Goal: Task Accomplishment & Management: Use online tool/utility

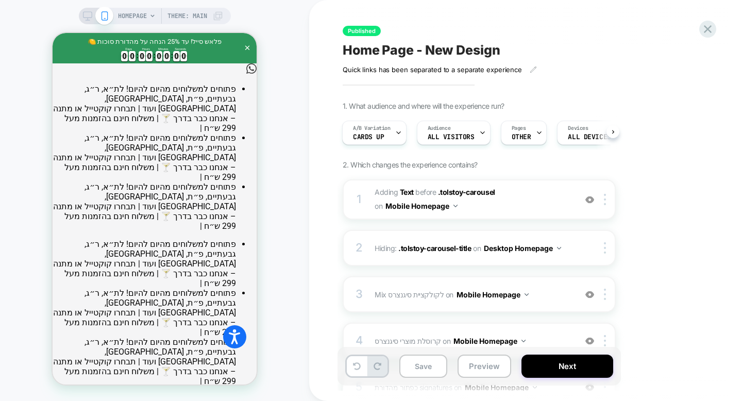
click at [87, 16] on icon at bounding box center [87, 15] width 9 height 9
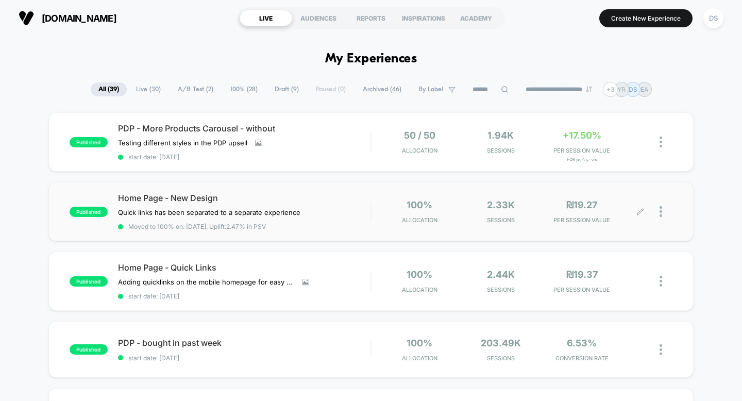
click at [641, 212] on icon at bounding box center [641, 212] width 8 height 8
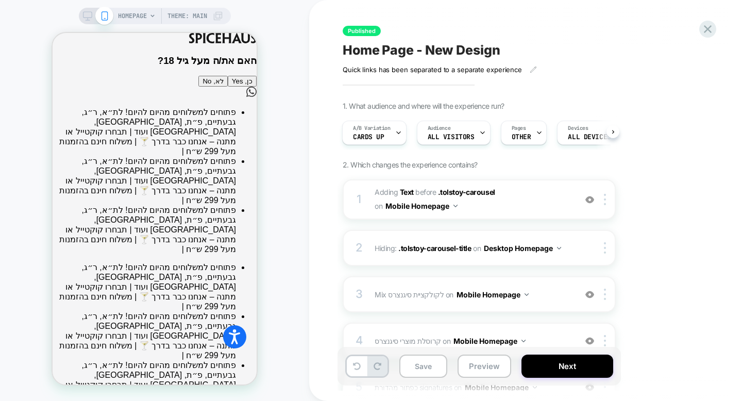
click at [84, 16] on icon at bounding box center [87, 15] width 9 height 9
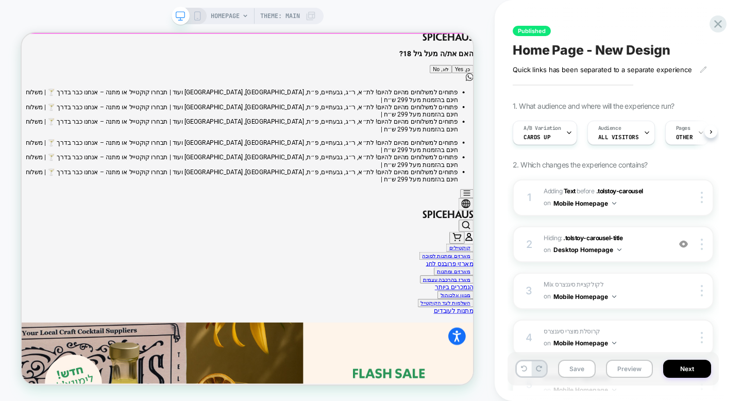
scroll to position [0, 1]
click at [323, 87] on div "האם את/ה מעל גיל 18? כן, Yes לא, No" at bounding box center [323, 71] width 603 height 32
click at [595, 87] on button "כן, Yes" at bounding box center [609, 81] width 29 height 11
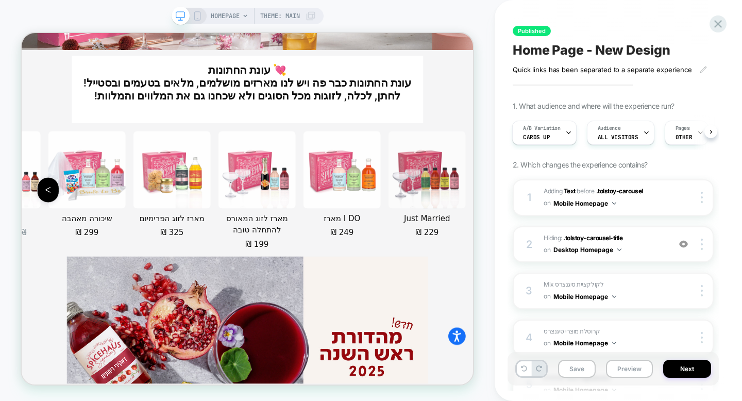
scroll to position [2996, 0]
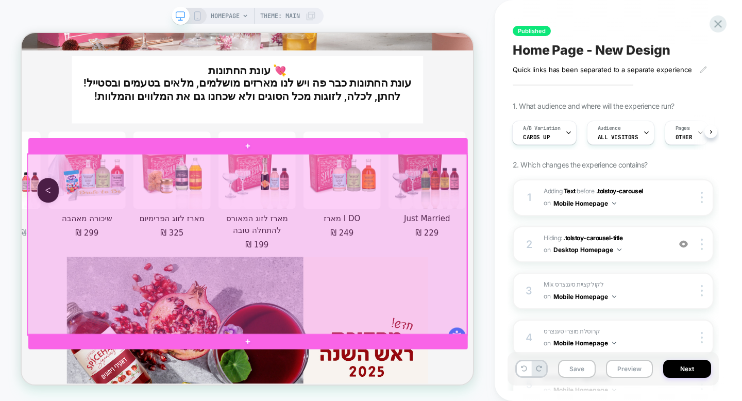
click at [496, 269] on div at bounding box center [322, 314] width 586 height 241
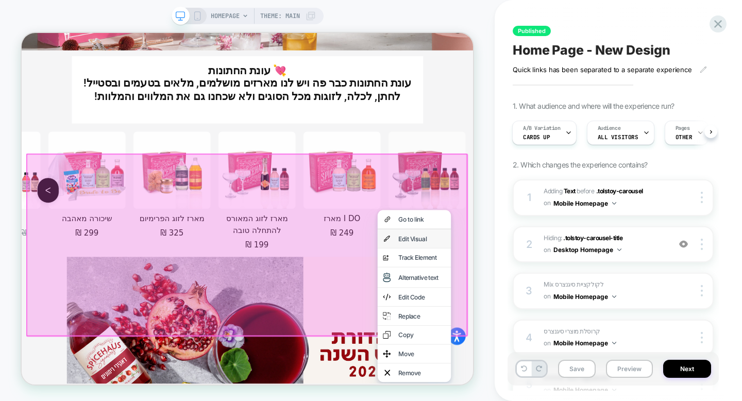
click at [516, 300] on div "Edit Visual" at bounding box center [545, 307] width 98 height 25
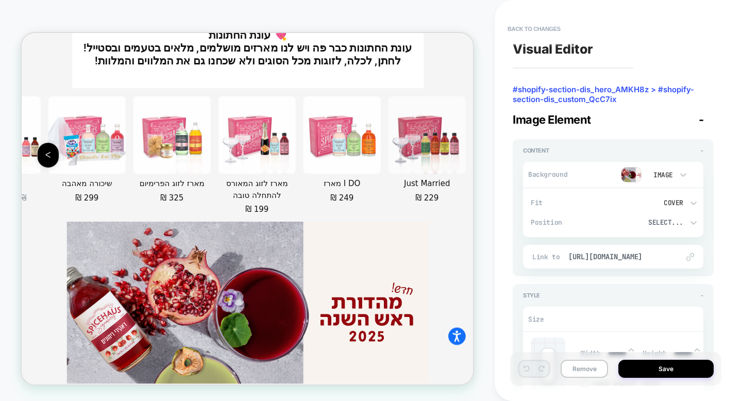
scroll to position [2977, 0]
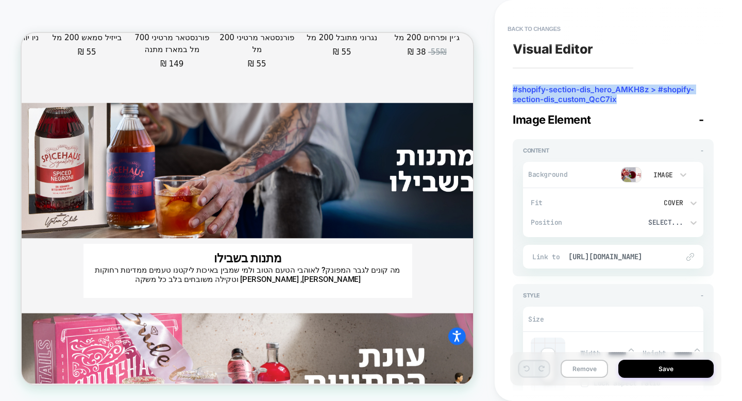
drag, startPoint x: 621, startPoint y: 101, endPoint x: 507, endPoint y: 89, distance: 114.5
click at [508, 89] on div "Visual Editor #shopify-section-dis_hero_AMKH8z > #shopify-section-dis_custom_Qc…" at bounding box center [613, 200] width 211 height 380
copy span "#shopify-section-dis_hero_AMKH8z > #shopify-section-dis_custom_QcC7ix"
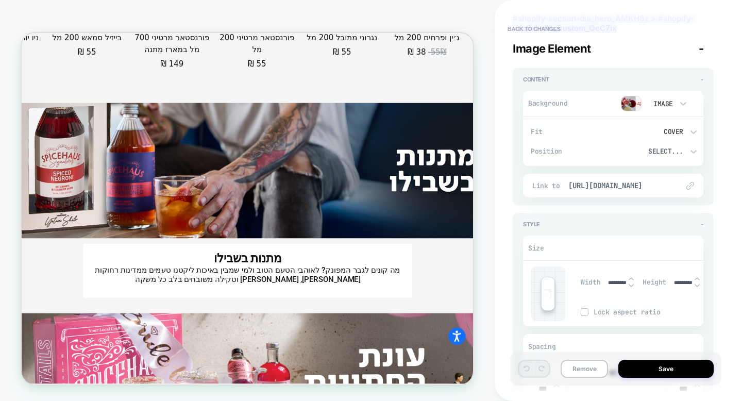
scroll to position [0, 0]
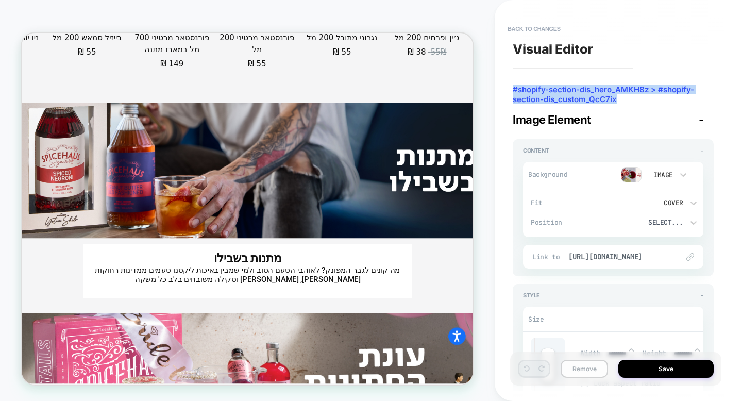
click at [583, 371] on button "Remove" at bounding box center [584, 369] width 47 height 18
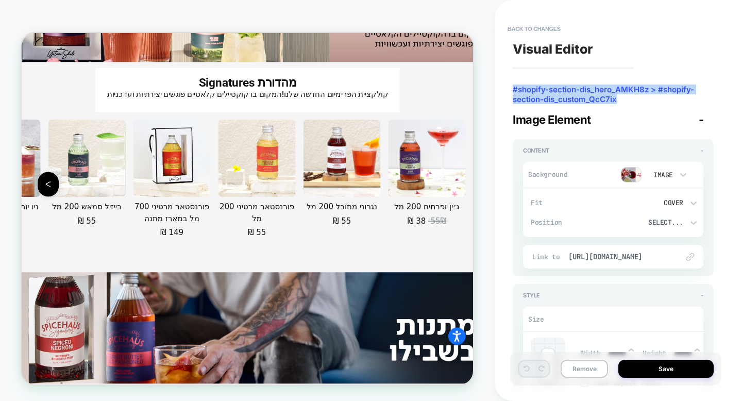
scroll to position [2194, 0]
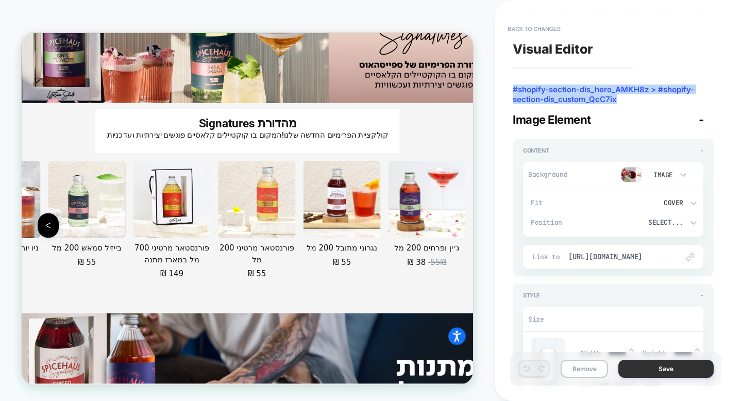
click at [652, 375] on button "Save" at bounding box center [666, 369] width 95 height 18
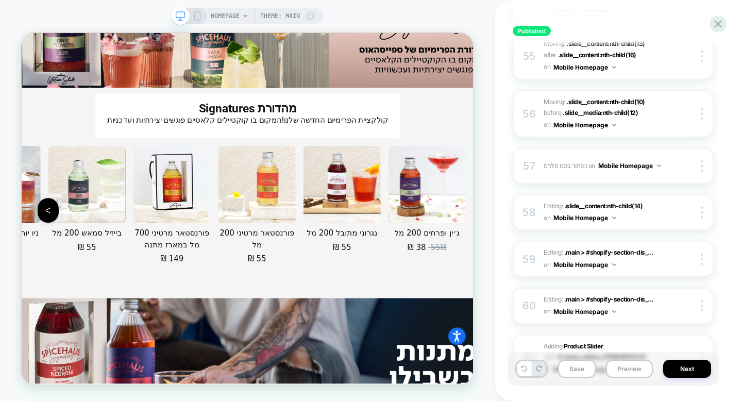
scroll to position [3400, 0]
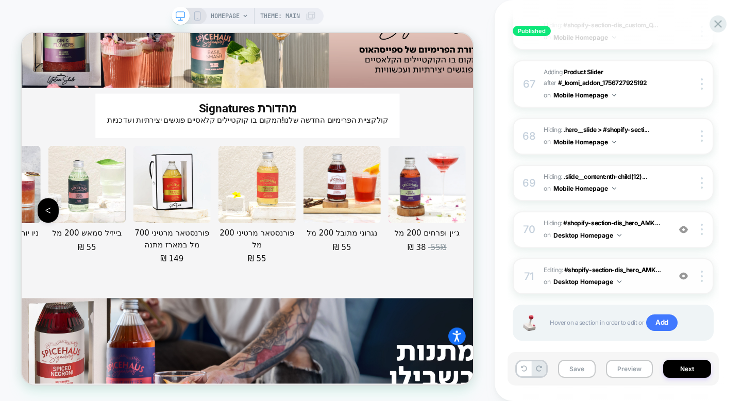
click at [542, 260] on div "71 Editing : #shopify-section-dis_hero_AMK... #shopify-section-dis_hero_AMKH8z …" at bounding box center [613, 276] width 201 height 37
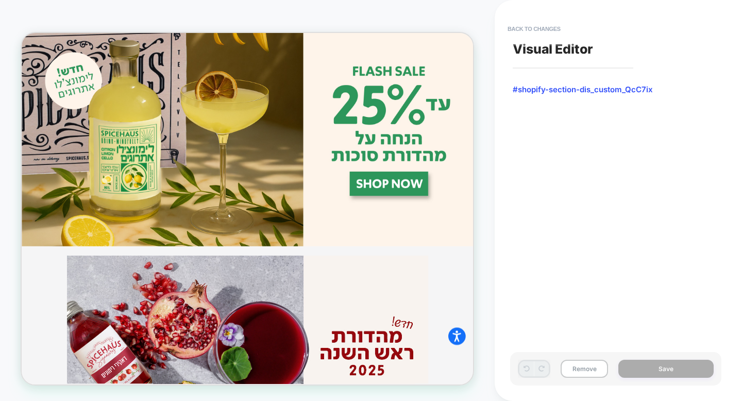
scroll to position [335, 0]
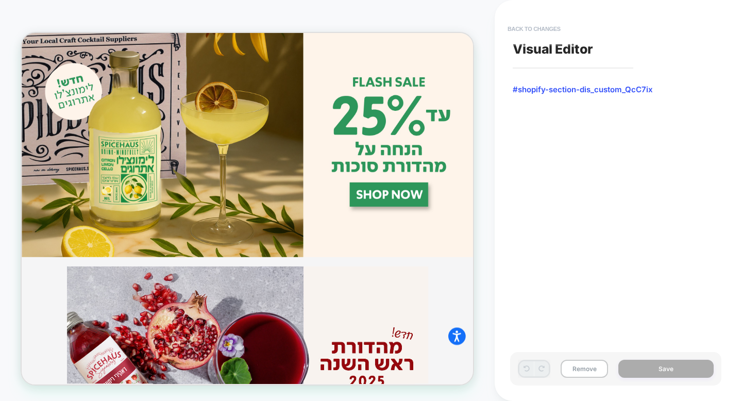
click at [527, 32] on button "Back to changes" at bounding box center [534, 29] width 63 height 16
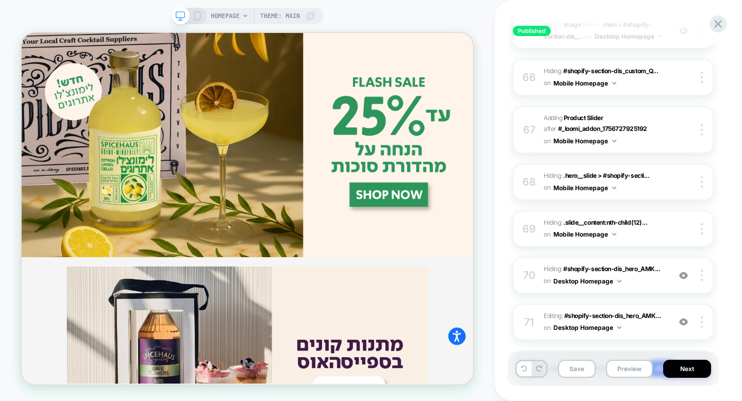
scroll to position [3400, 0]
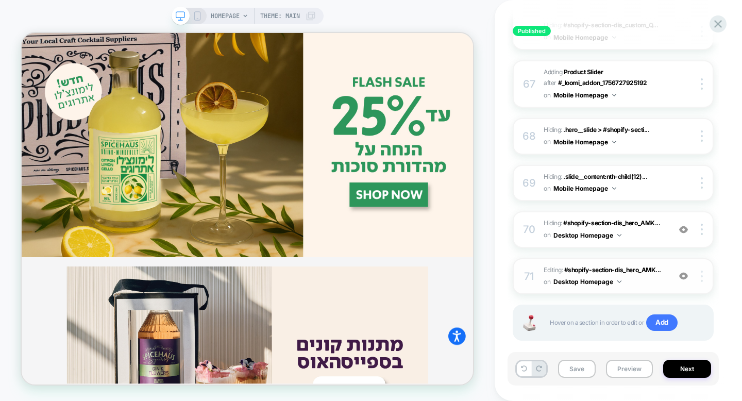
click at [703, 271] on img at bounding box center [702, 276] width 2 height 11
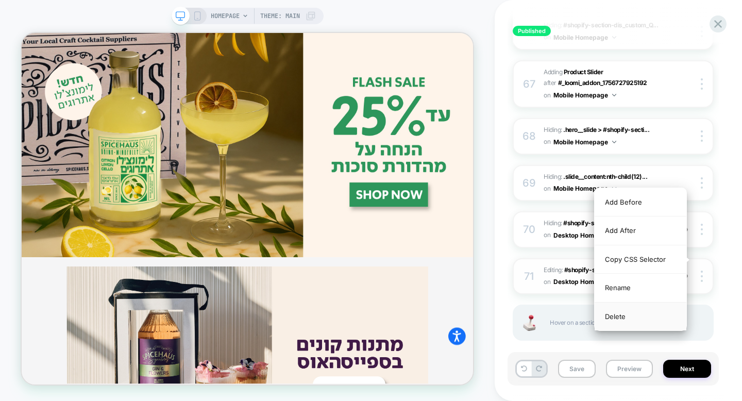
click at [652, 311] on div "Delete" at bounding box center [641, 317] width 92 height 28
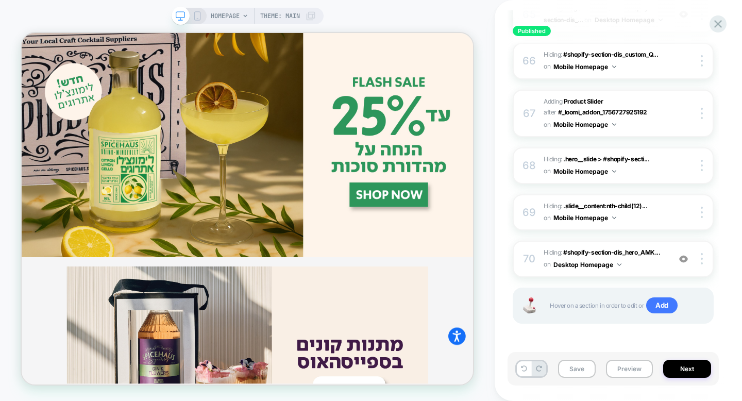
scroll to position [3353, 0]
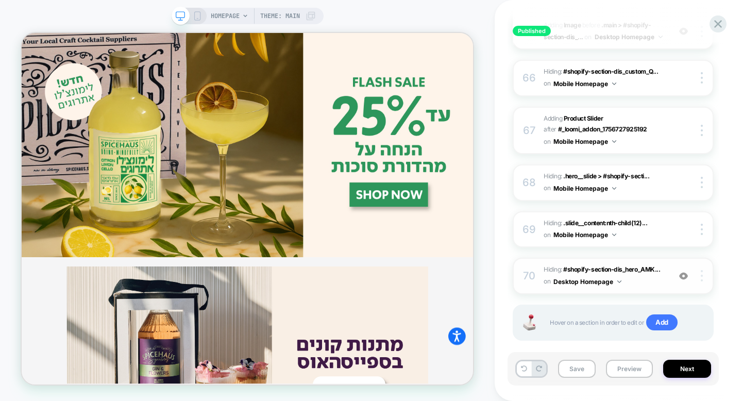
click at [703, 270] on div at bounding box center [704, 275] width 20 height 11
click at [526, 267] on div "70" at bounding box center [529, 276] width 10 height 19
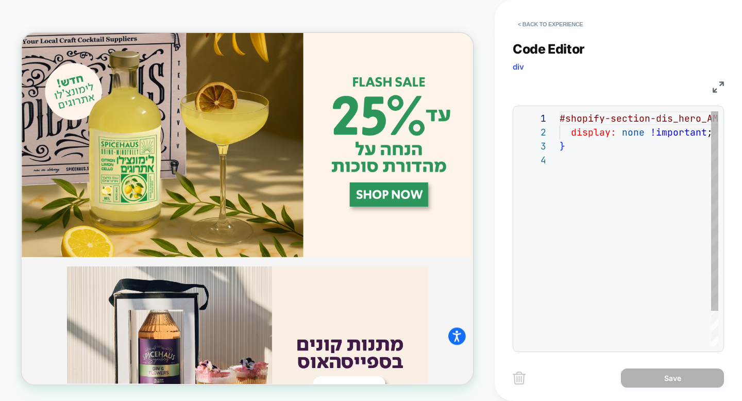
scroll to position [42, 0]
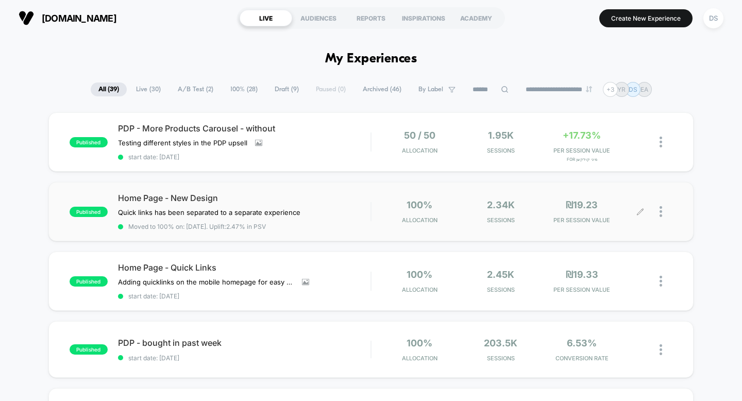
click at [641, 208] on icon at bounding box center [641, 212] width 8 height 8
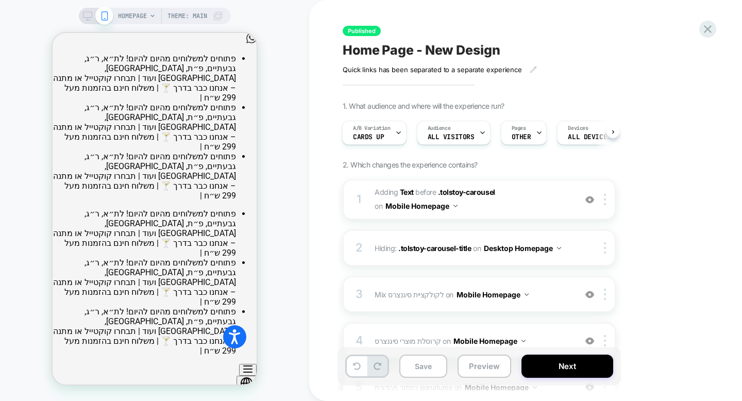
click at [91, 13] on div at bounding box center [96, 15] width 26 height 9
click at [87, 17] on icon at bounding box center [87, 15] width 9 height 9
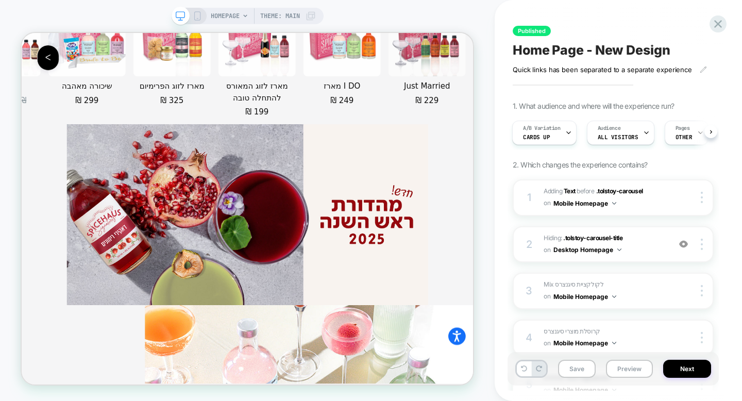
scroll to position [3106, 0]
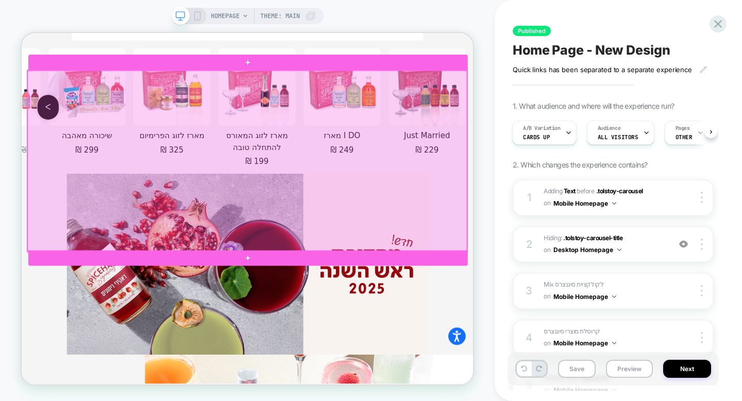
click at [530, 252] on div at bounding box center [322, 204] width 586 height 241
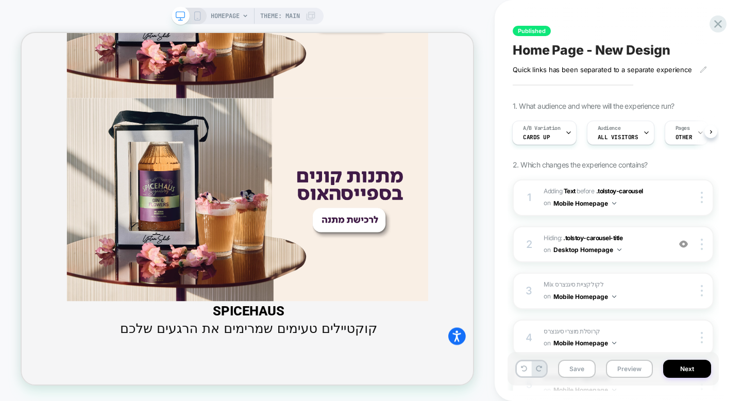
scroll to position [793, 0]
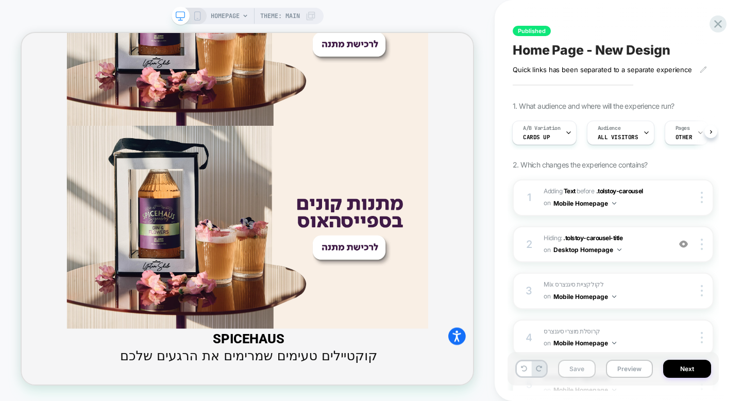
click at [584, 367] on button "Save" at bounding box center [577, 369] width 38 height 18
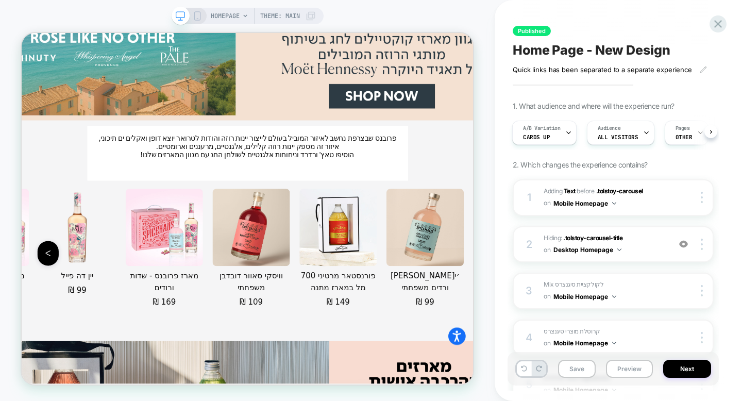
scroll to position [1959, 0]
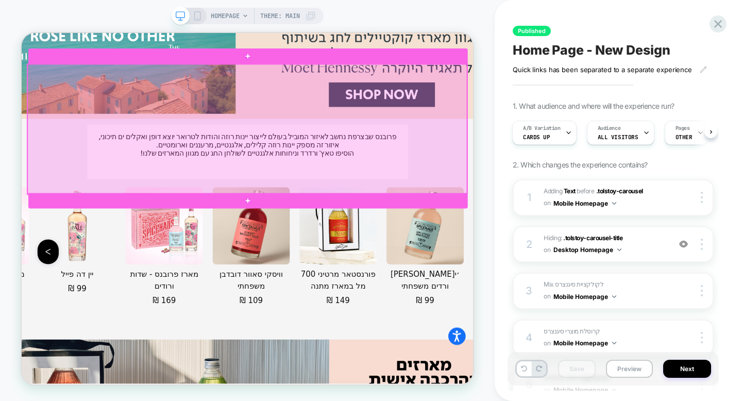
click at [437, 186] on div at bounding box center [322, 161] width 586 height 173
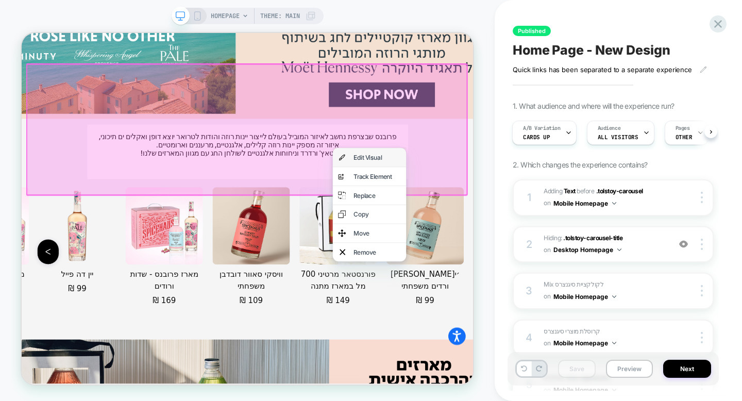
click at [458, 205] on div "Edit Visual" at bounding box center [486, 199] width 98 height 25
click at [458, 205] on div at bounding box center [321, 162] width 589 height 176
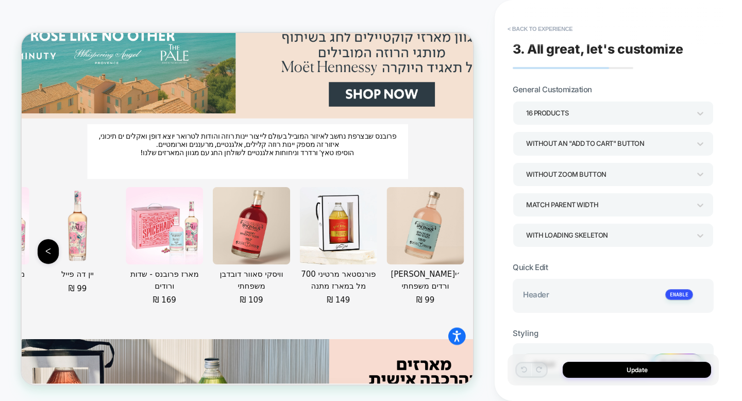
click at [557, 124] on div "16 Products Without an "add to cart" button Without Zoom Button Match Parent Wi…" at bounding box center [613, 174] width 201 height 146
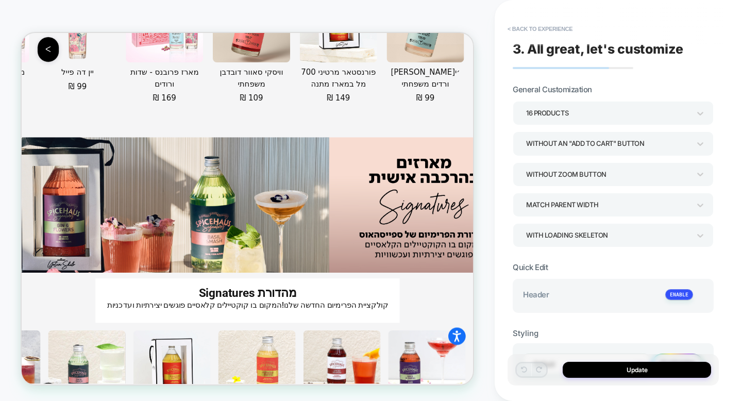
scroll to position [1969, 0]
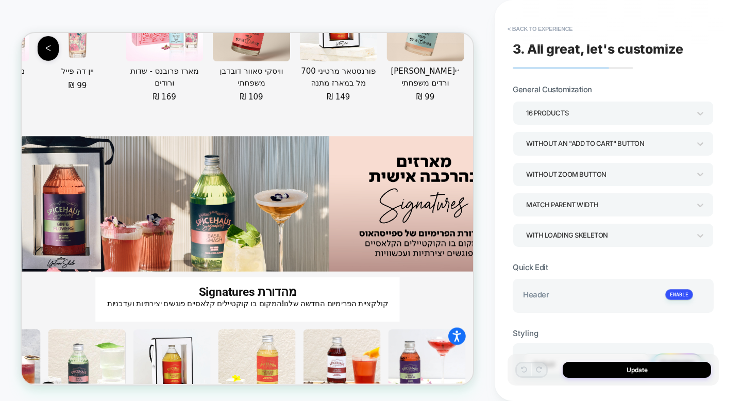
click at [538, 34] on button "< Back to experience" at bounding box center [540, 29] width 75 height 16
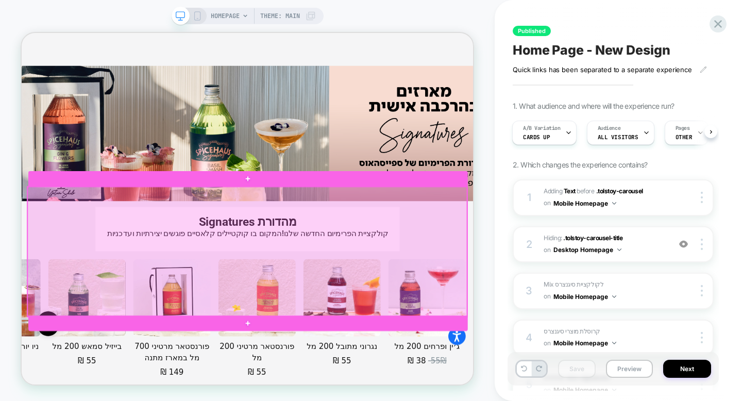
scroll to position [2350, 0]
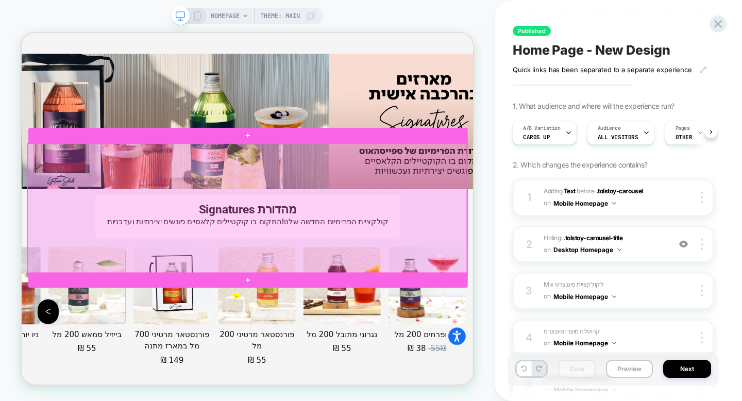
click at [524, 258] on div at bounding box center [322, 266] width 586 height 173
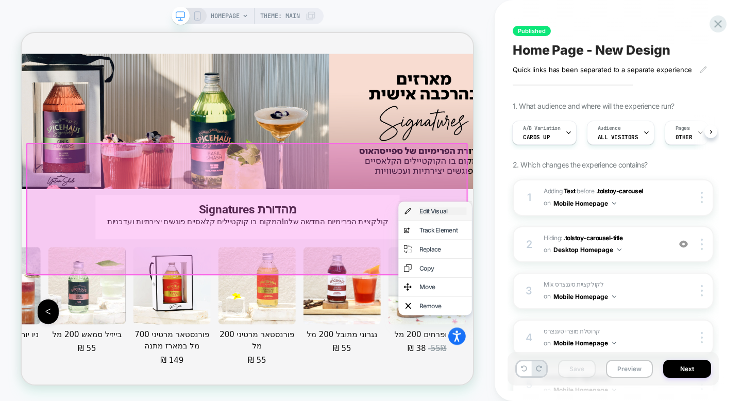
click at [552, 267] on div "Edit Visual" at bounding box center [583, 270] width 63 height 10
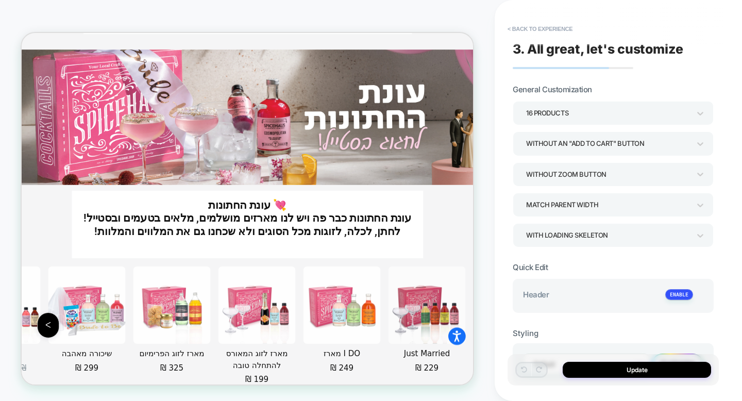
scroll to position [3100, 0]
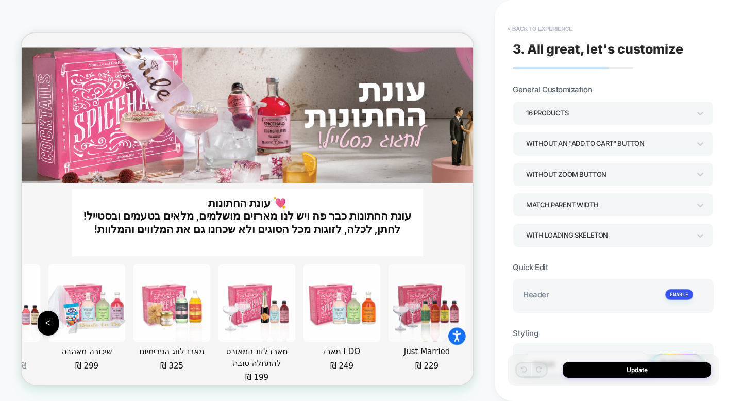
click at [526, 25] on button "< Back to experience" at bounding box center [540, 29] width 75 height 16
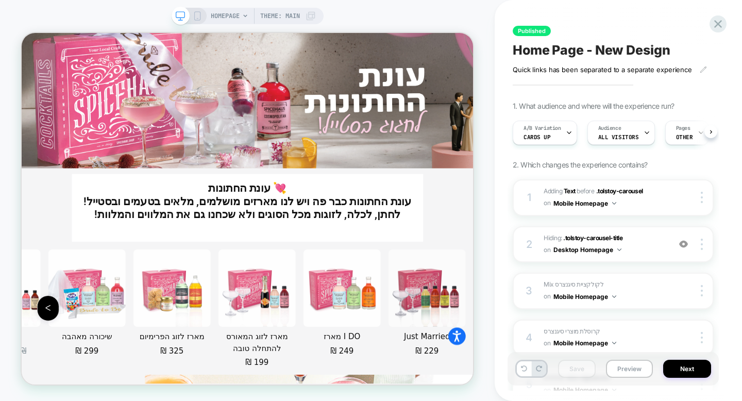
scroll to position [0, 1]
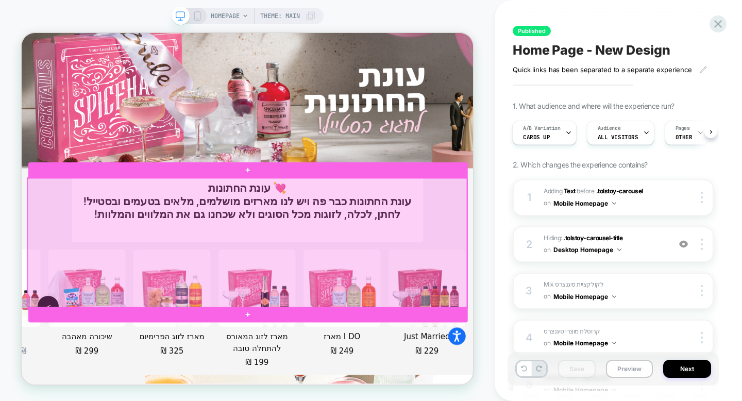
click at [484, 338] on div at bounding box center [322, 313] width 586 height 173
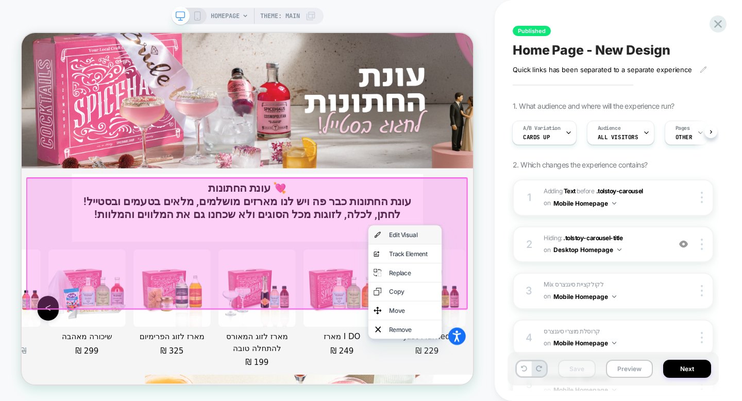
click at [511, 298] on div "Edit Visual" at bounding box center [533, 302] width 98 height 25
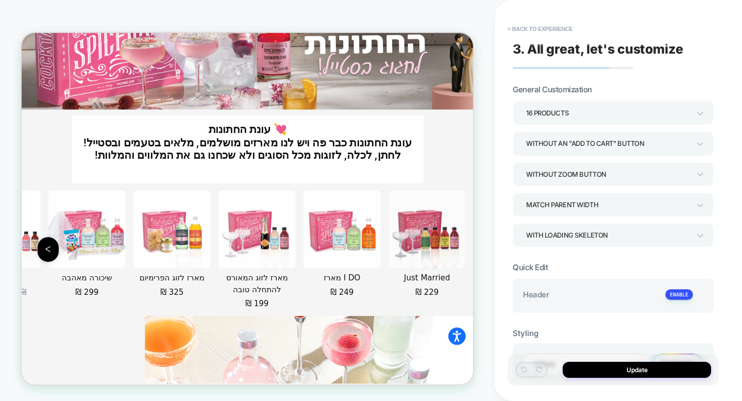
scroll to position [3469, 0]
click at [554, 123] on div "16 Products" at bounding box center [613, 113] width 201 height 24
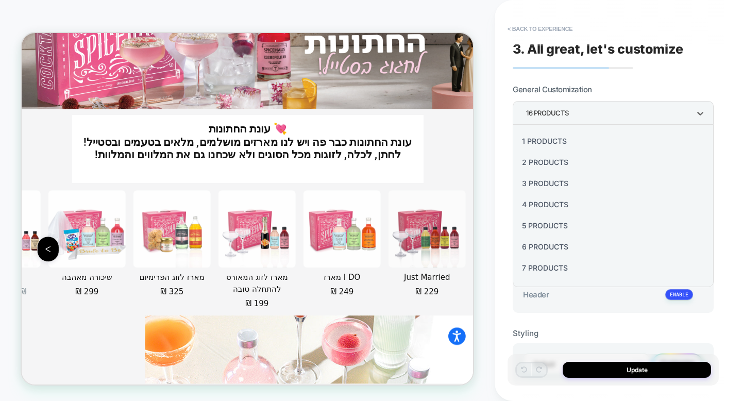
scroll to position [124, 0]
click at [506, 147] on div at bounding box center [371, 200] width 742 height 401
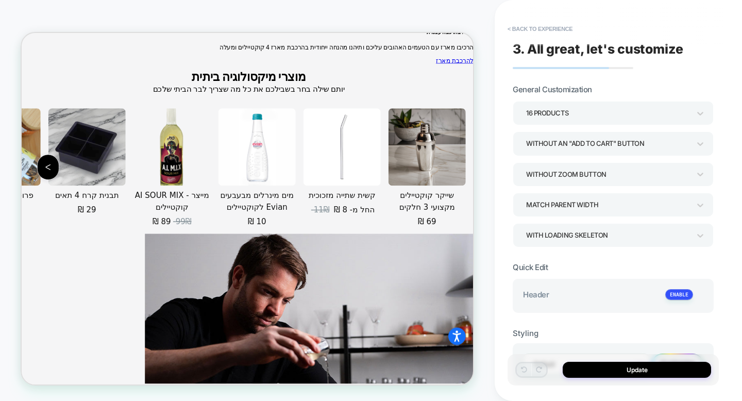
scroll to position [4204, 0]
click at [507, 32] on button "< Back to experience" at bounding box center [540, 29] width 75 height 16
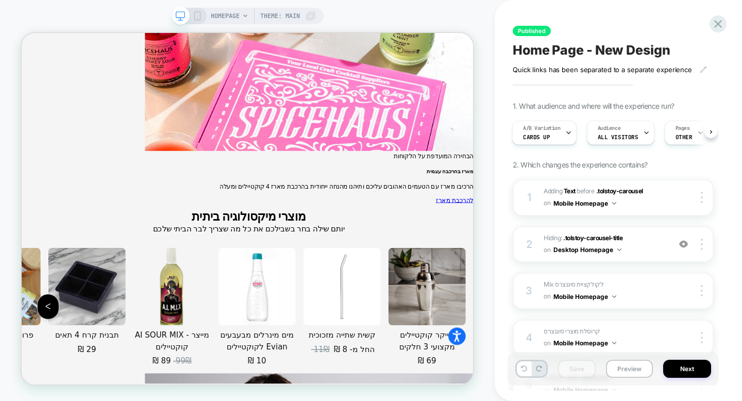
scroll to position [4288, 0]
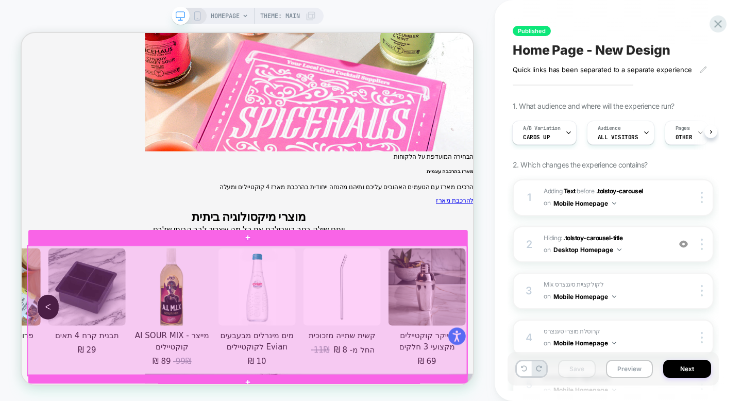
click at [474, 328] on div at bounding box center [322, 403] width 586 height 173
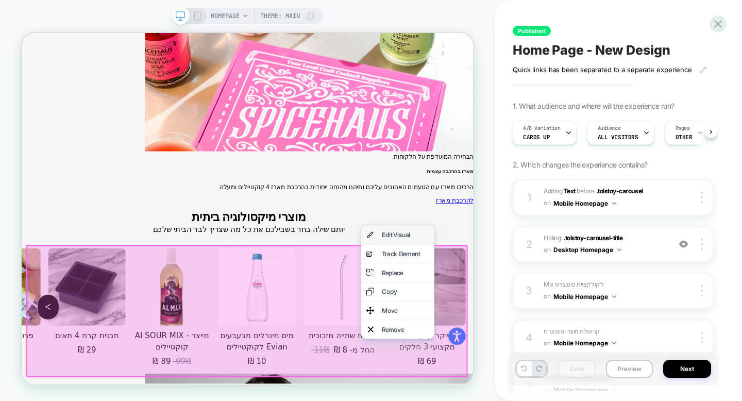
click at [496, 298] on div "Edit Visual" at bounding box center [523, 302] width 98 height 25
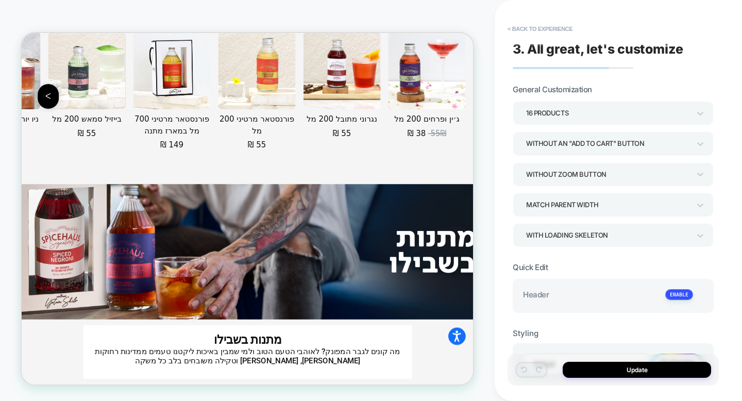
scroll to position [3180, 0]
click at [548, 31] on button "< Back to experience" at bounding box center [540, 29] width 75 height 16
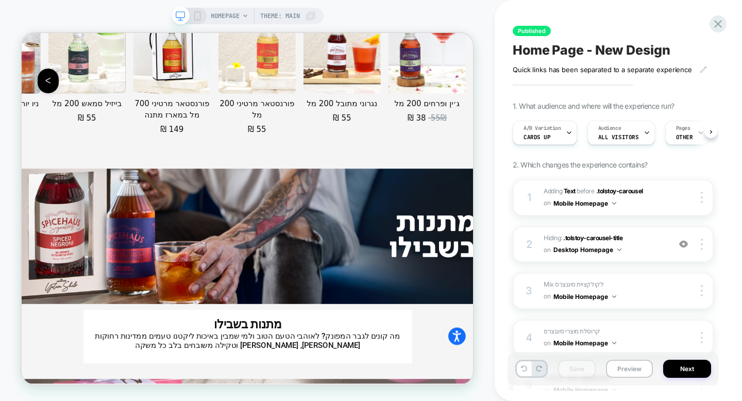
scroll to position [0, 1]
click at [688, 367] on button "Next" at bounding box center [687, 369] width 48 height 18
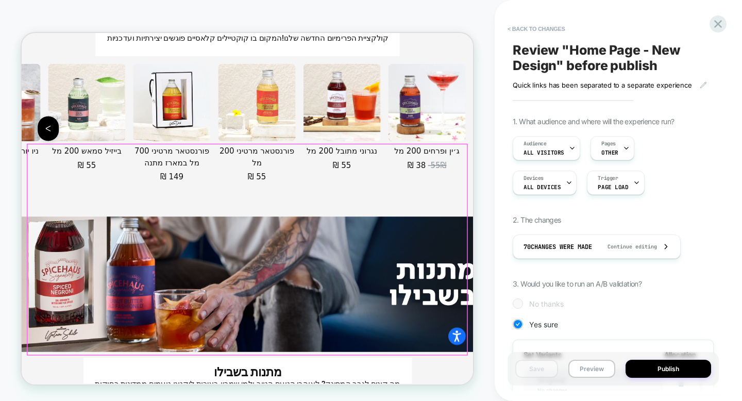
scroll to position [3406, 0]
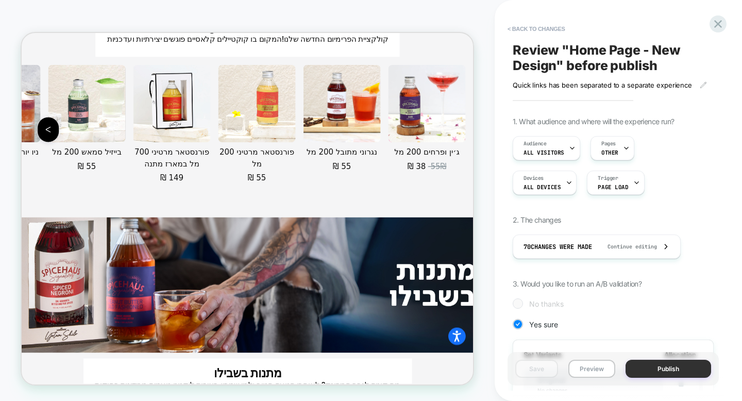
click at [655, 374] on button "Publish" at bounding box center [669, 369] width 86 height 18
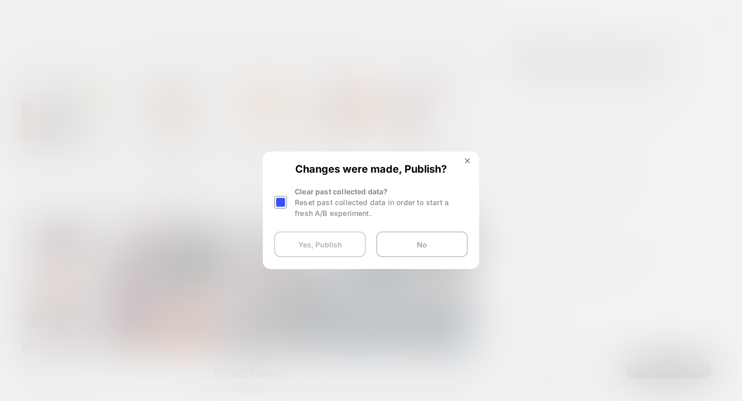
click at [354, 234] on button "Yes, Publish" at bounding box center [320, 244] width 92 height 26
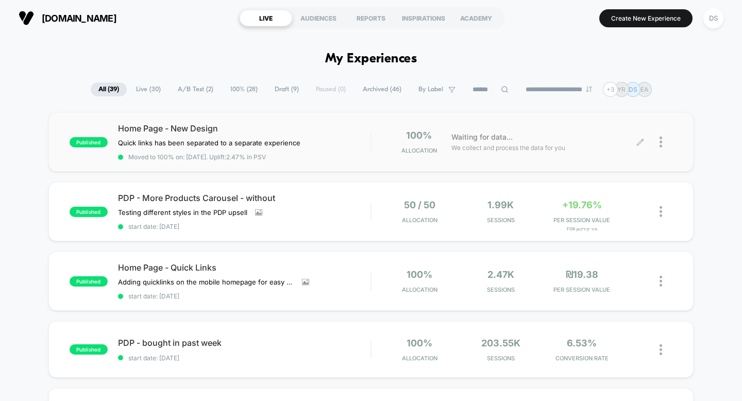
click at [637, 141] on icon at bounding box center [641, 142] width 8 height 8
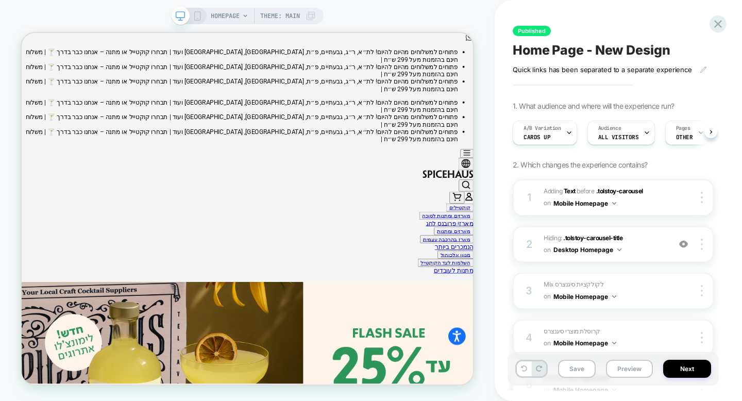
scroll to position [0, 1]
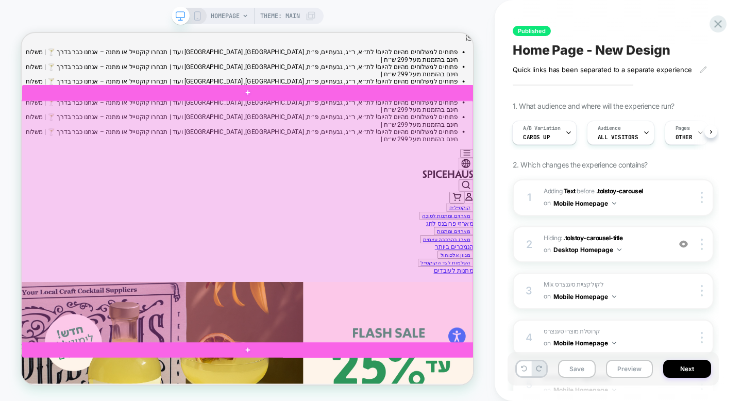
click at [259, 202] on div at bounding box center [322, 285] width 603 height 324
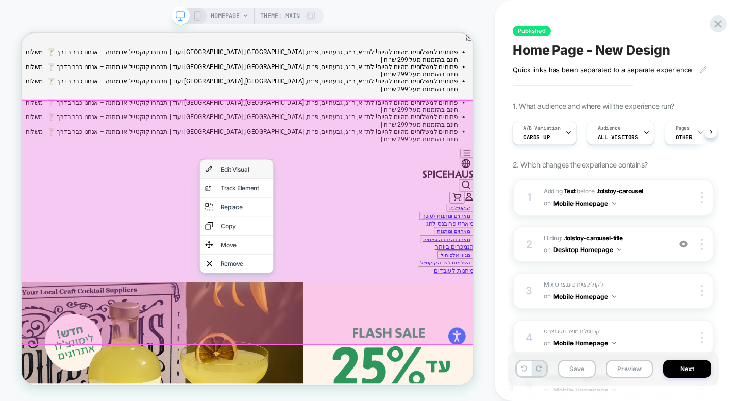
click at [281, 214] on div "Edit Visual" at bounding box center [308, 214] width 98 height 25
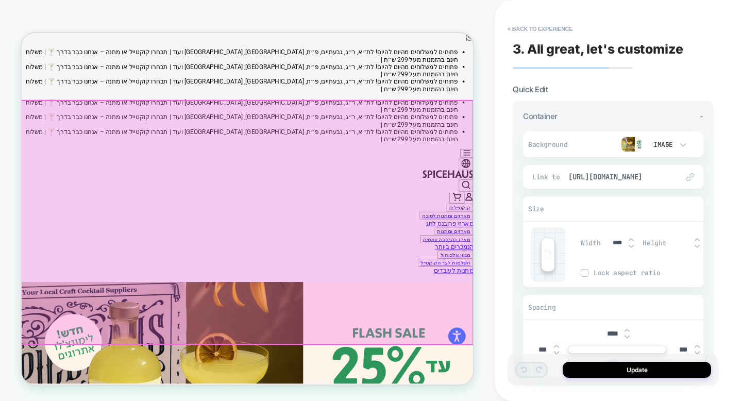
scroll to position [17, 0]
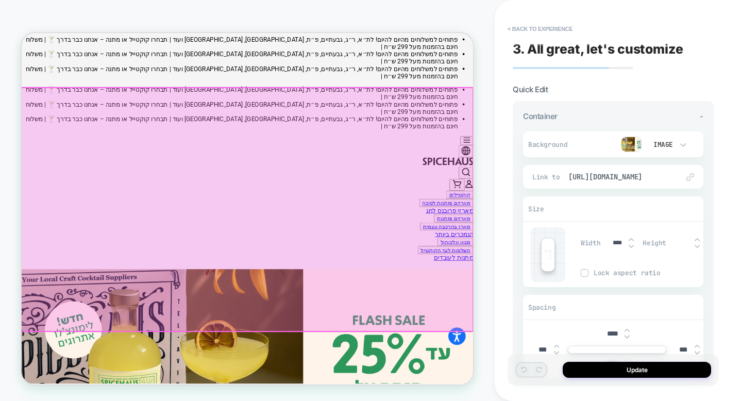
click at [636, 143] on img at bounding box center [631, 144] width 21 height 15
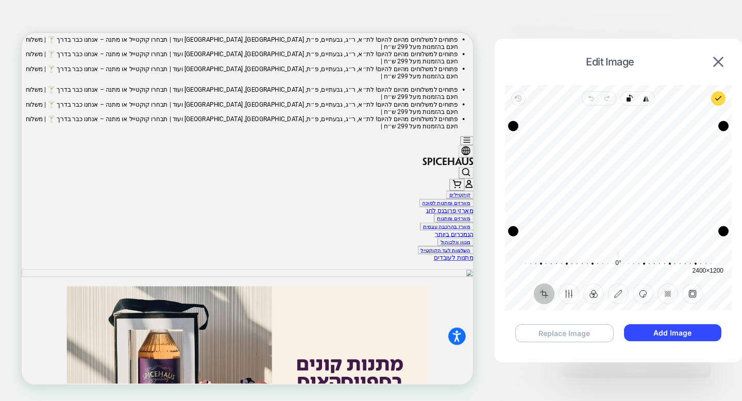
click at [579, 337] on button "Replace Image" at bounding box center [565, 333] width 98 height 18
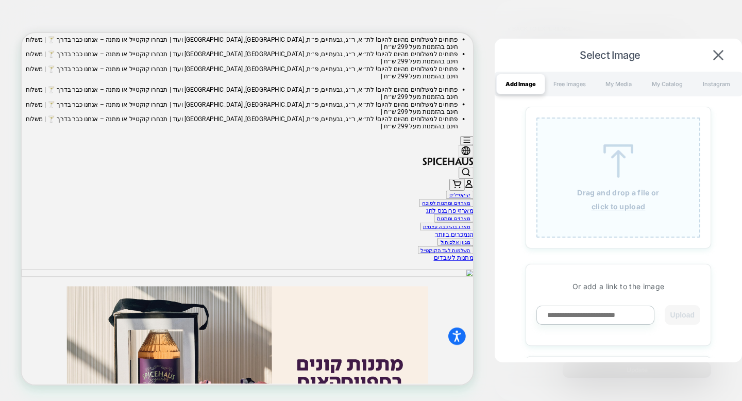
click at [607, 211] on u "click to upload" at bounding box center [619, 206] width 54 height 9
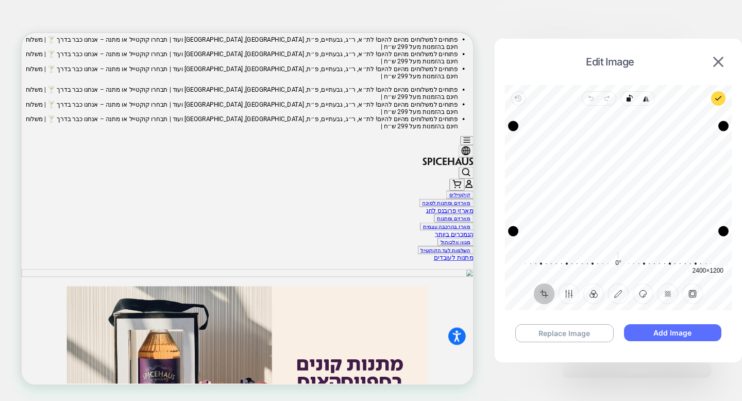
click at [673, 333] on button "Add Image" at bounding box center [672, 332] width 97 height 17
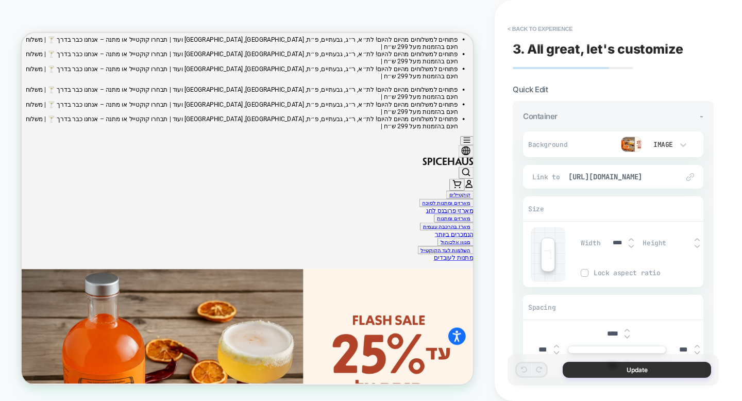
click at [631, 368] on button "Update" at bounding box center [637, 370] width 148 height 16
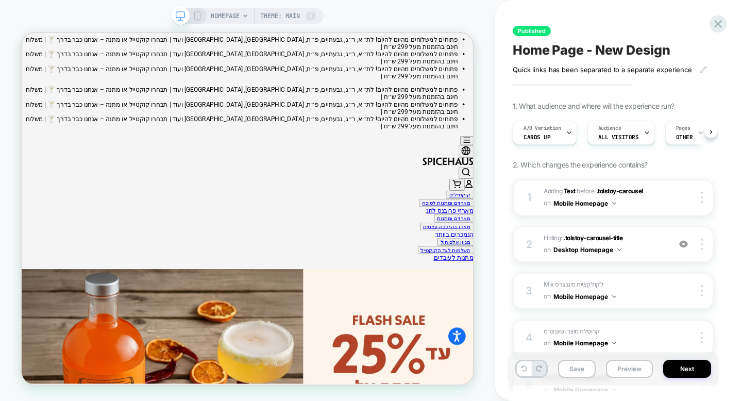
scroll to position [0, 1]
click at [574, 372] on button "Save" at bounding box center [577, 369] width 38 height 18
click at [196, 18] on rect at bounding box center [197, 18] width 2 height 1
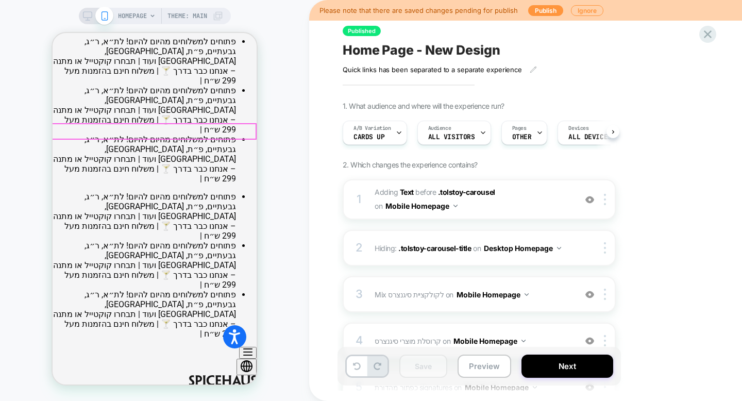
scroll to position [0, 1]
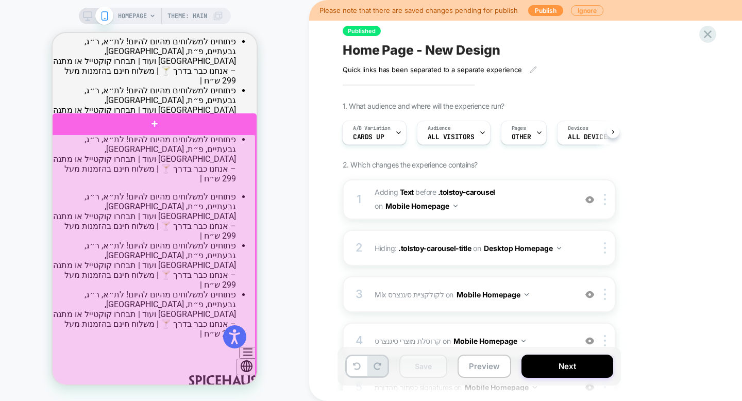
click at [199, 275] on div at bounding box center [154, 268] width 204 height 266
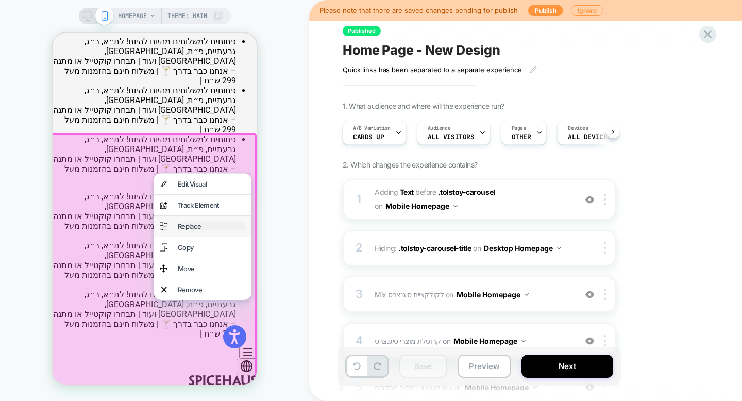
click at [220, 229] on div "Replace" at bounding box center [212, 226] width 68 height 8
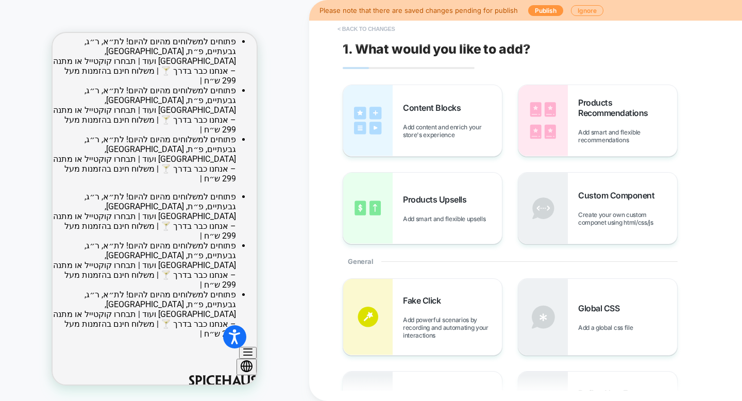
click at [374, 28] on button "< Back to changes" at bounding box center [366, 29] width 68 height 16
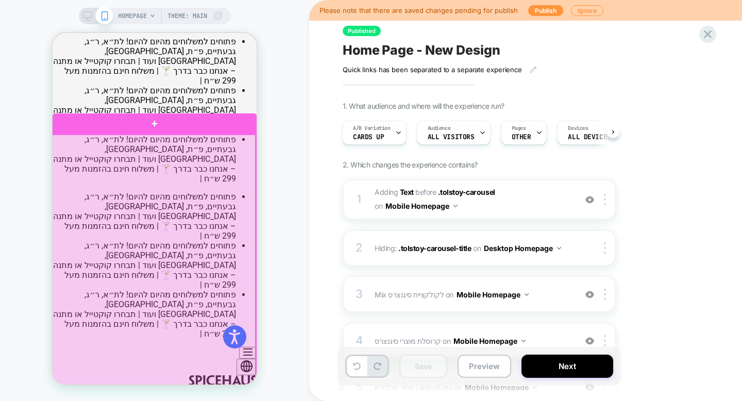
click at [183, 264] on div at bounding box center [154, 268] width 204 height 266
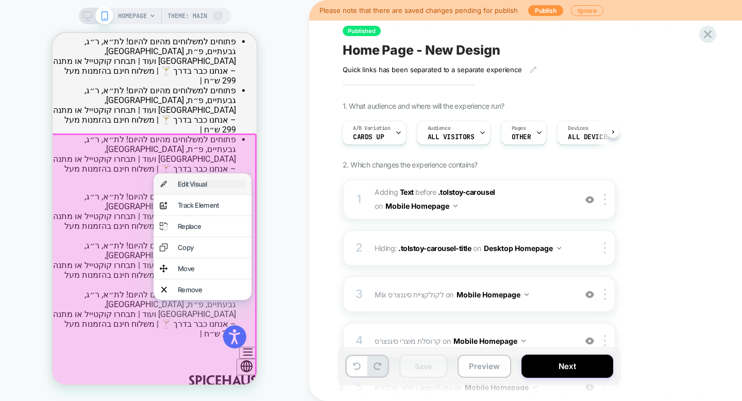
click at [218, 186] on div "Edit Visual" at bounding box center [212, 184] width 68 height 8
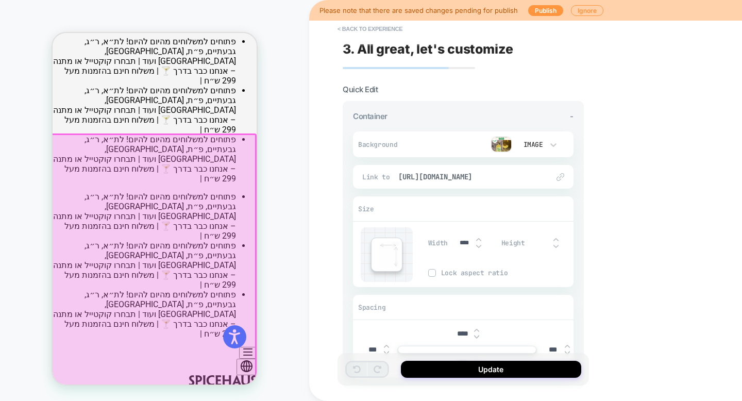
scroll to position [74, 0]
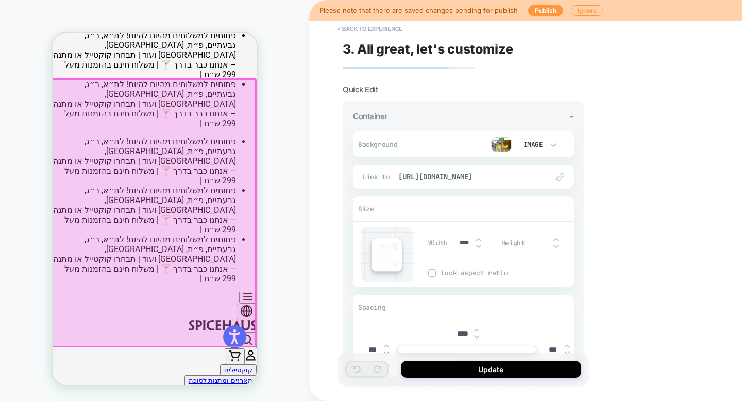
click at [507, 143] on img at bounding box center [501, 144] width 21 height 15
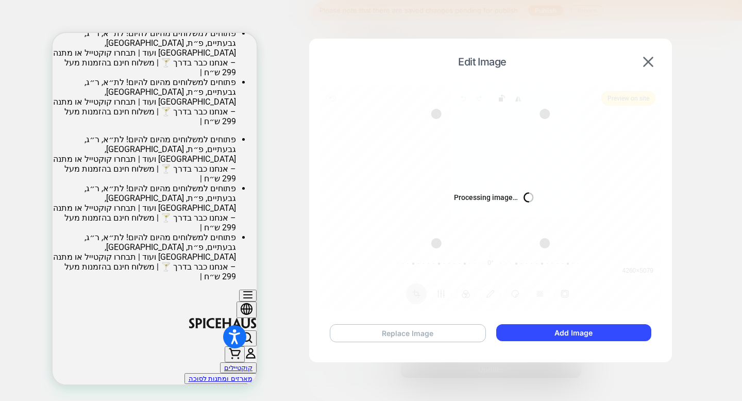
click at [444, 337] on button "Replace Image" at bounding box center [408, 333] width 156 height 18
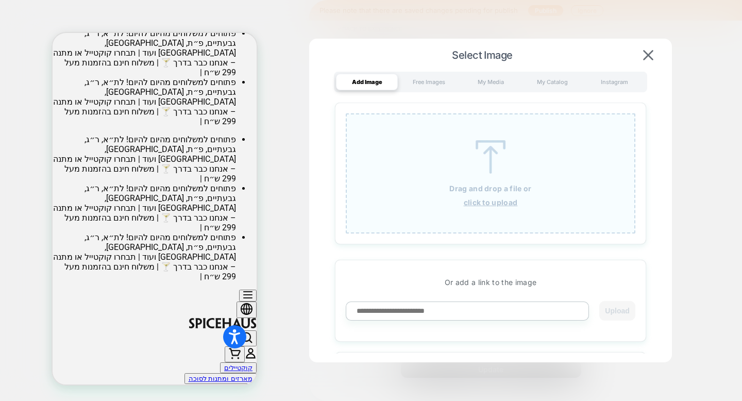
click at [504, 205] on u "click to upload" at bounding box center [491, 202] width 54 height 9
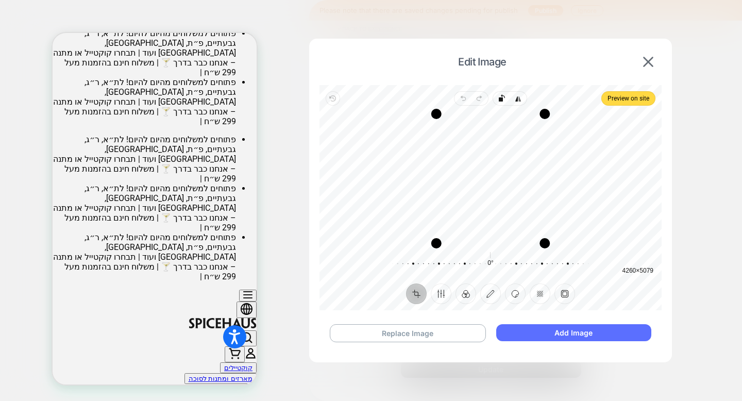
click at [528, 337] on button "Add Image" at bounding box center [573, 332] width 155 height 17
